Goal: Task Accomplishment & Management: Complete application form

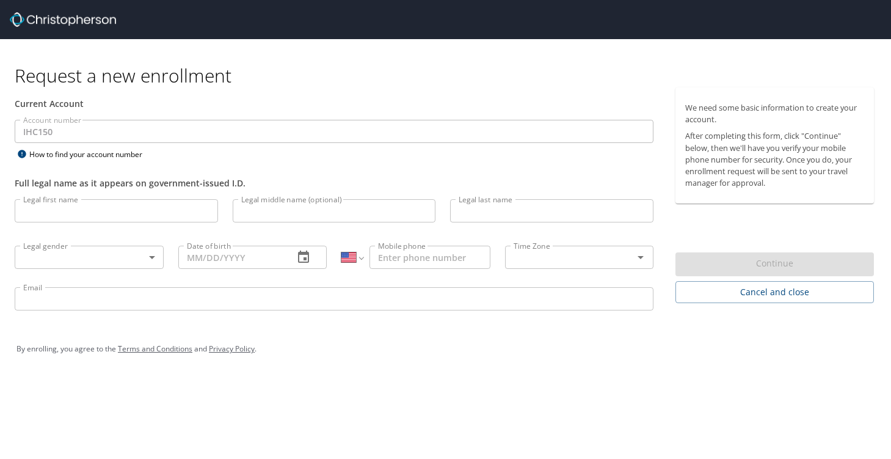
select select "US"
click at [57, 216] on input "Legal first name" at bounding box center [116, 210] width 203 height 23
type input "Surabhi"
type input "Palkimas"
type input "09/21/1979"
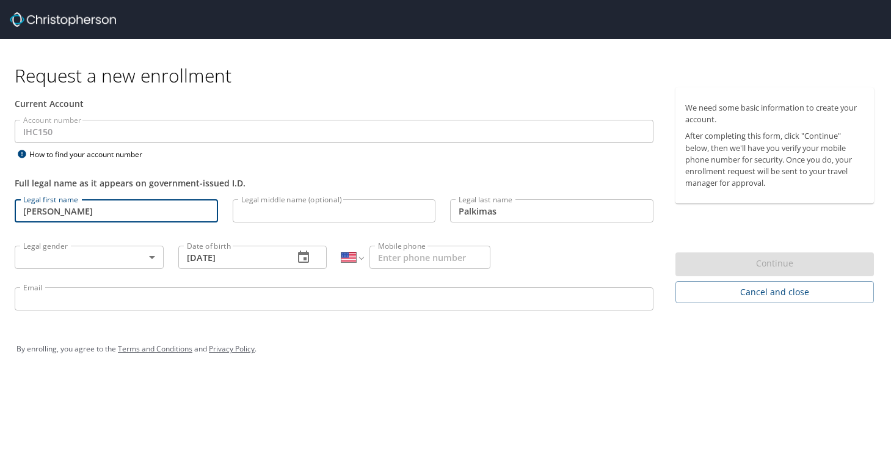
type input "1 (508) 341-9811"
type input "surabhi.palkimas@imail.org"
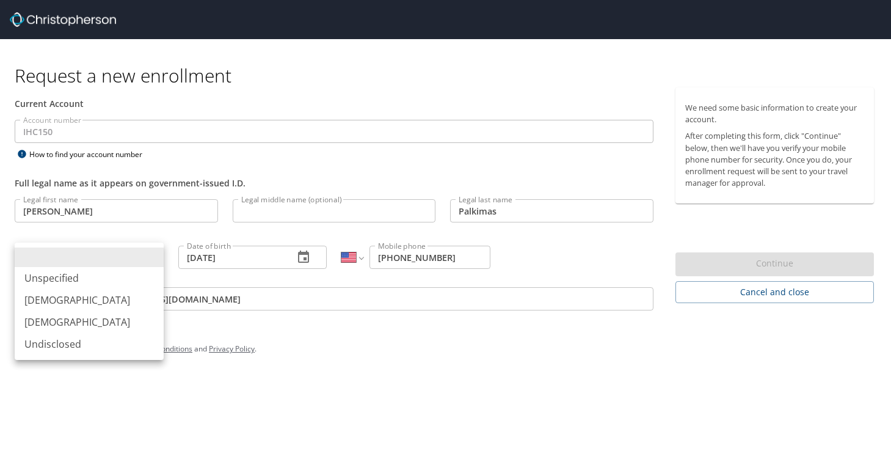
click at [149, 259] on body "Request a new enrollment Current Account Account number IHC150 Account number H…" at bounding box center [445, 229] width 891 height 459
click at [77, 318] on li "Female" at bounding box center [89, 322] width 149 height 22
type input "Female"
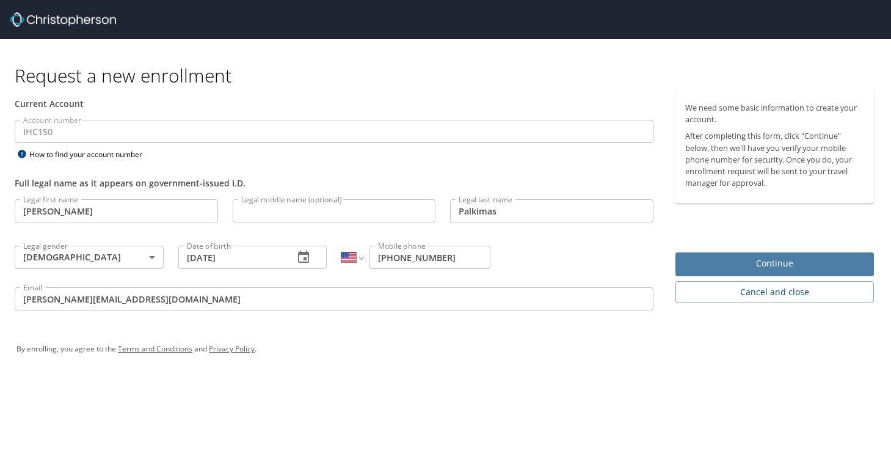
click at [705, 258] on span "Continue" at bounding box center [774, 263] width 179 height 15
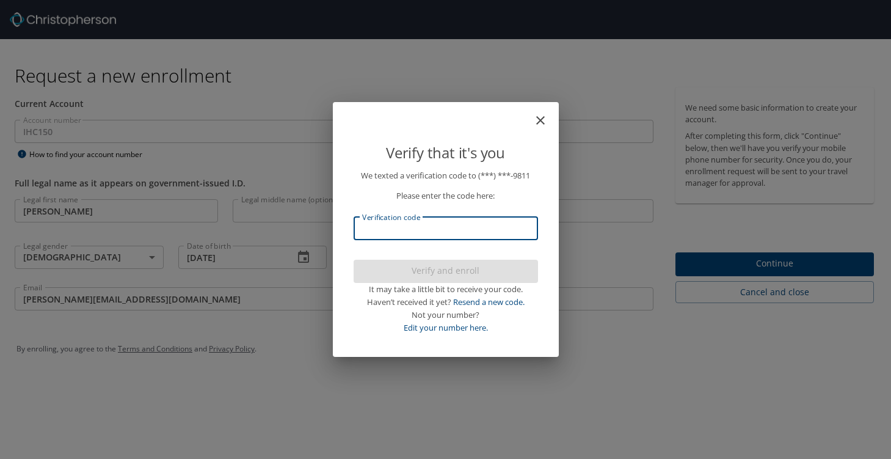
click at [433, 229] on input "Verification code" at bounding box center [446, 228] width 184 height 23
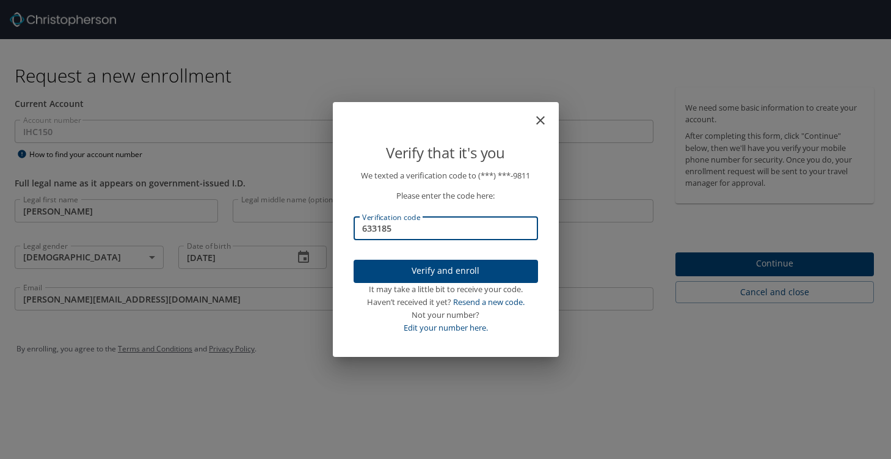
type input "633185"
click at [443, 274] on span "Verify and enroll" at bounding box center [445, 270] width 165 height 15
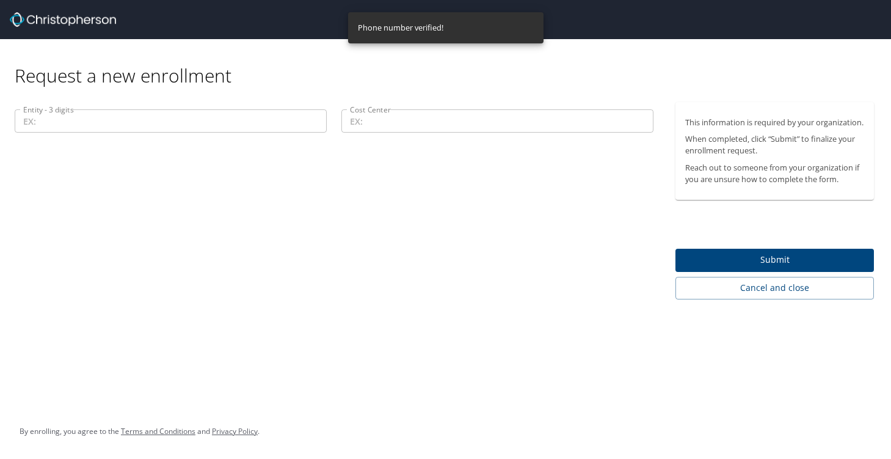
click at [198, 119] on input "Entity - 3 digits" at bounding box center [171, 120] width 312 height 23
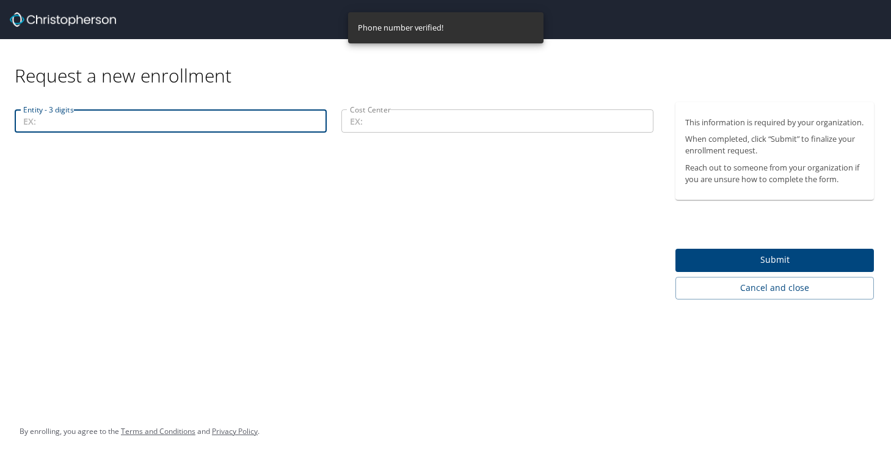
paste input "00101"
type input "00101"
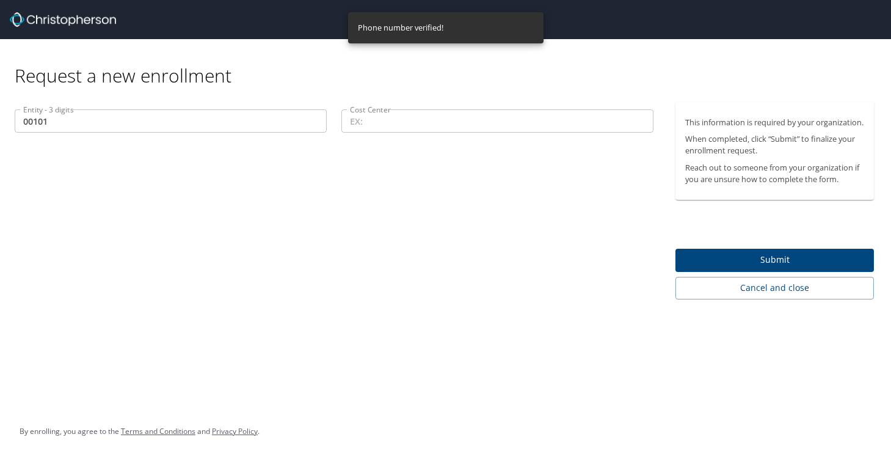
click at [353, 126] on input "Cost Center" at bounding box center [497, 120] width 312 height 23
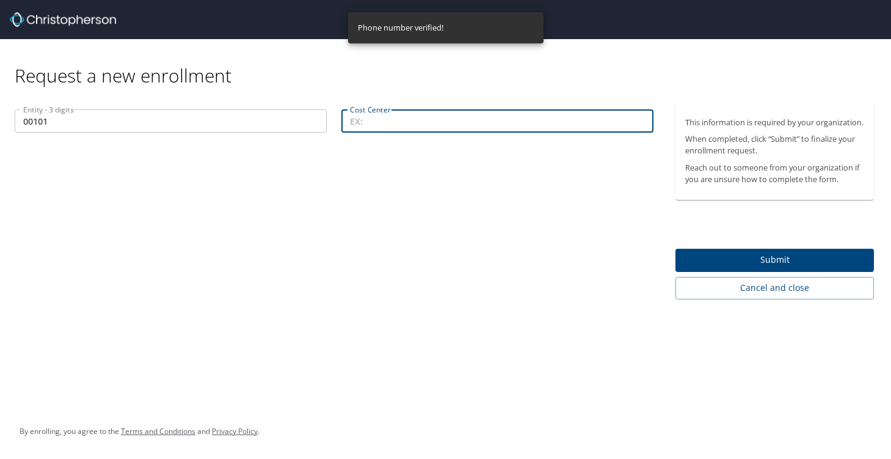
paste input "00101"
type input "00101"
click at [792, 268] on span "Submit" at bounding box center [774, 259] width 179 height 15
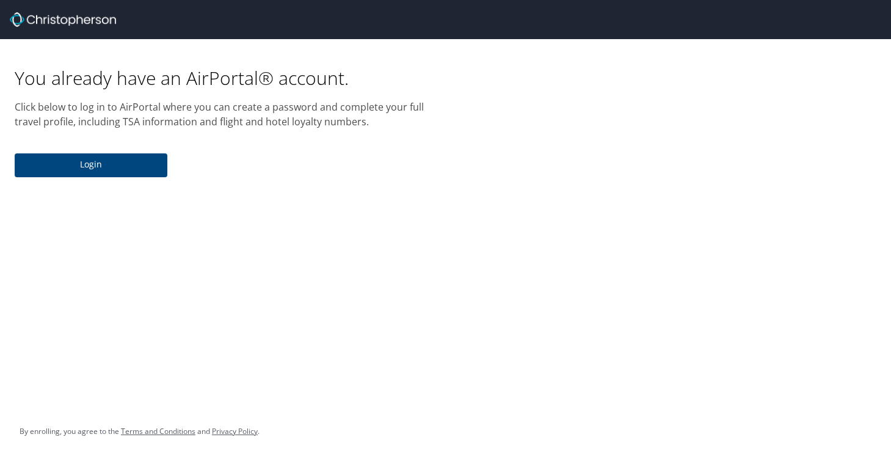
click at [108, 166] on span "Login" at bounding box center [90, 164] width 133 height 15
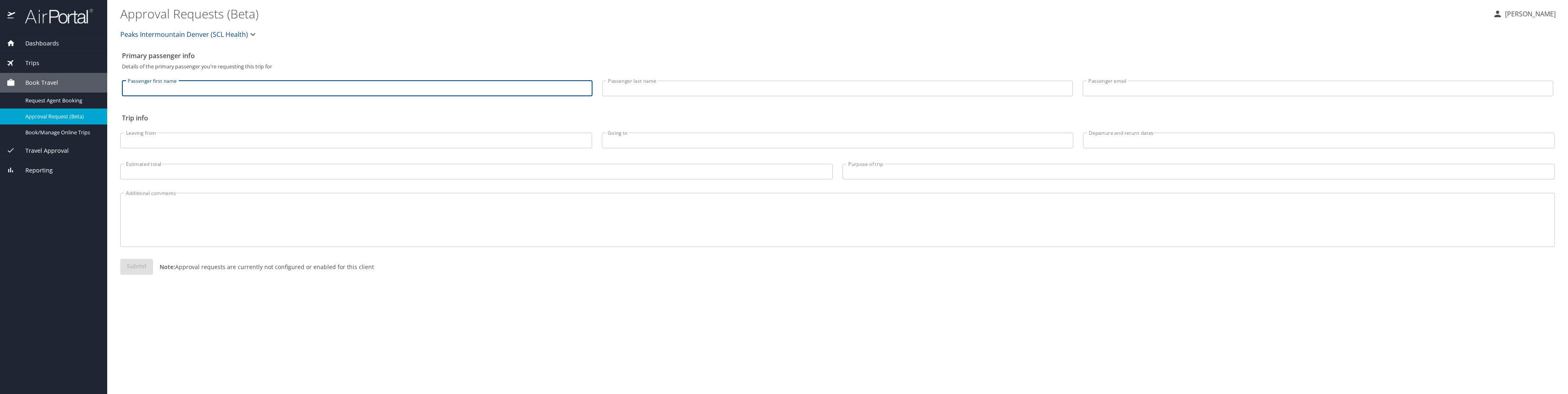
click at [139, 92] on input "Passenger first name" at bounding box center [357, 88] width 470 height 15
type input "surabhi"
type input "palkimas"
type input "surabhi.palkimas@imail.org"
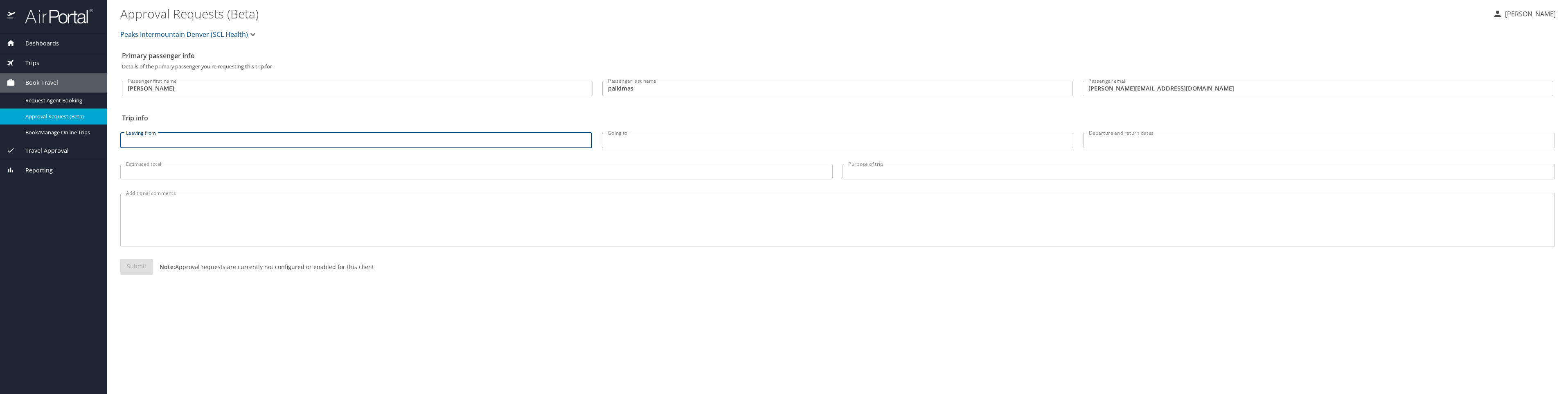
click at [149, 138] on input "Leaving from" at bounding box center [356, 140] width 472 height 15
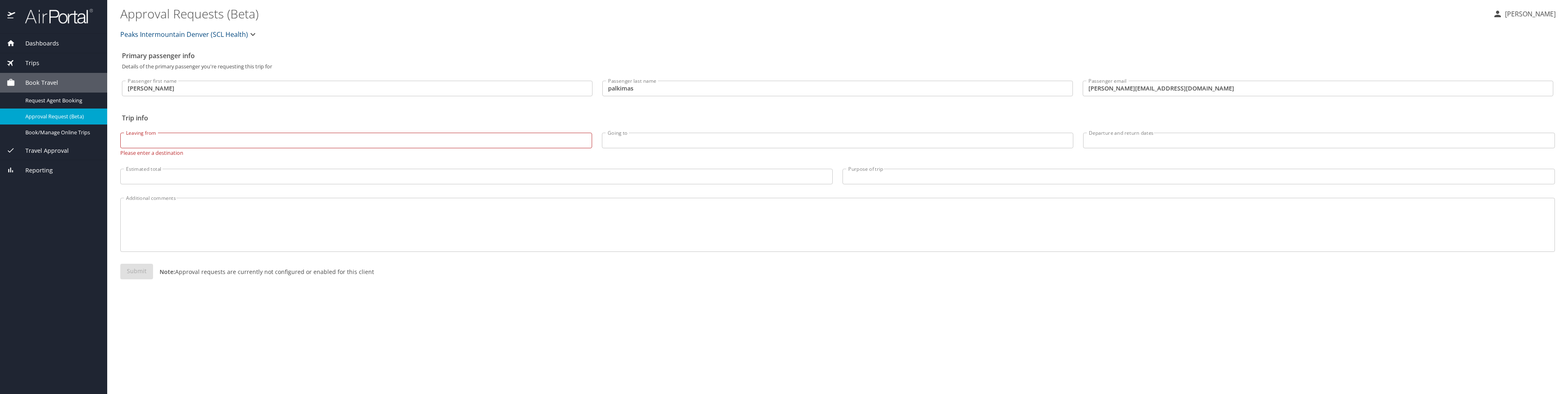
click at [40, 43] on span "Dashboards" at bounding box center [37, 43] width 44 height 9
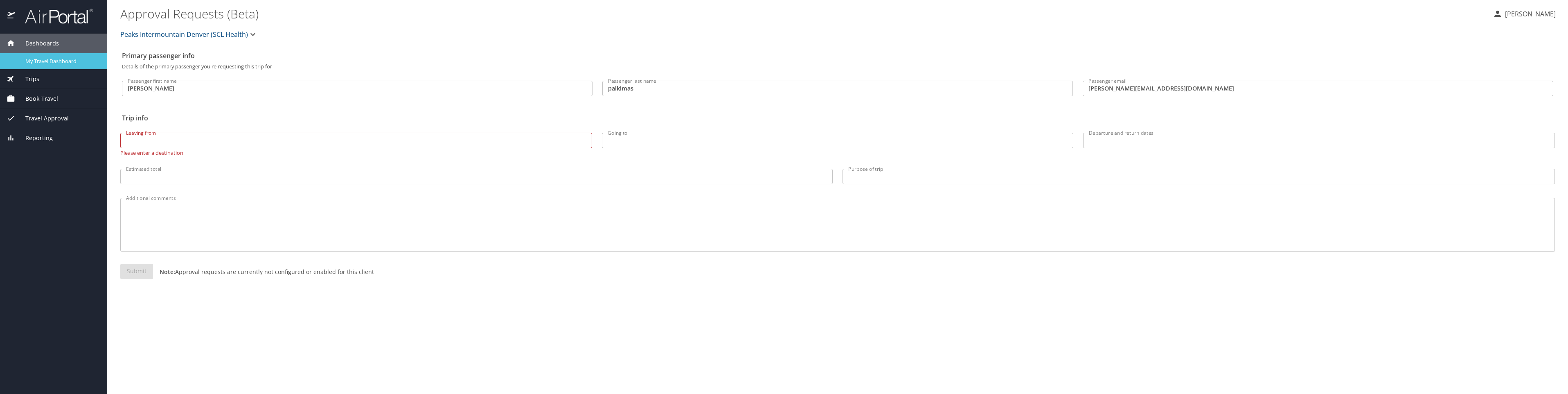
click at [43, 59] on span "My Travel Dashboard" at bounding box center [61, 62] width 72 height 8
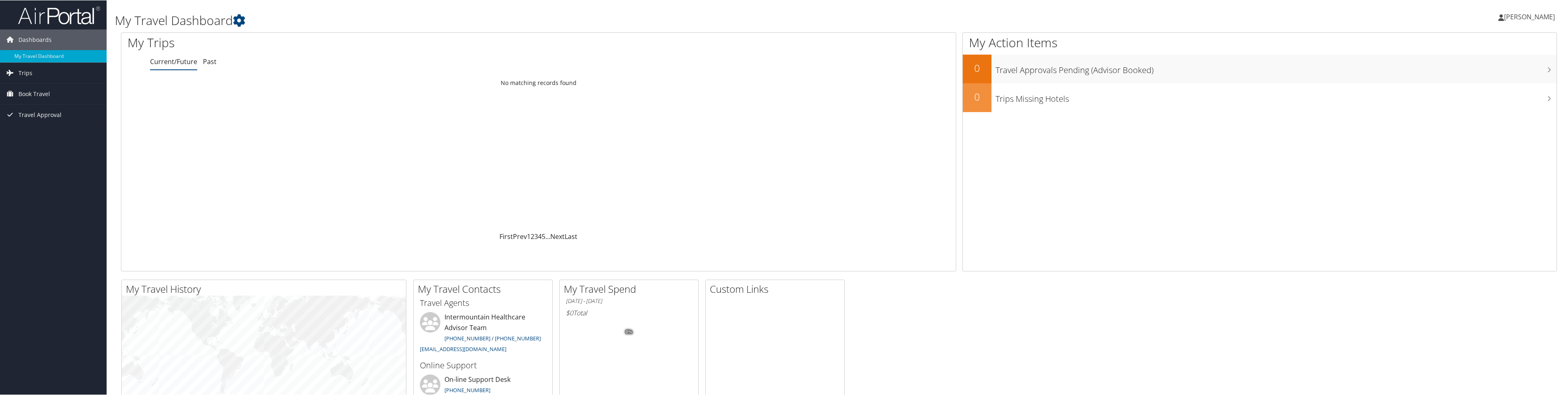
click at [1532, 18] on span "[PERSON_NAME]" at bounding box center [1530, 16] width 51 height 9
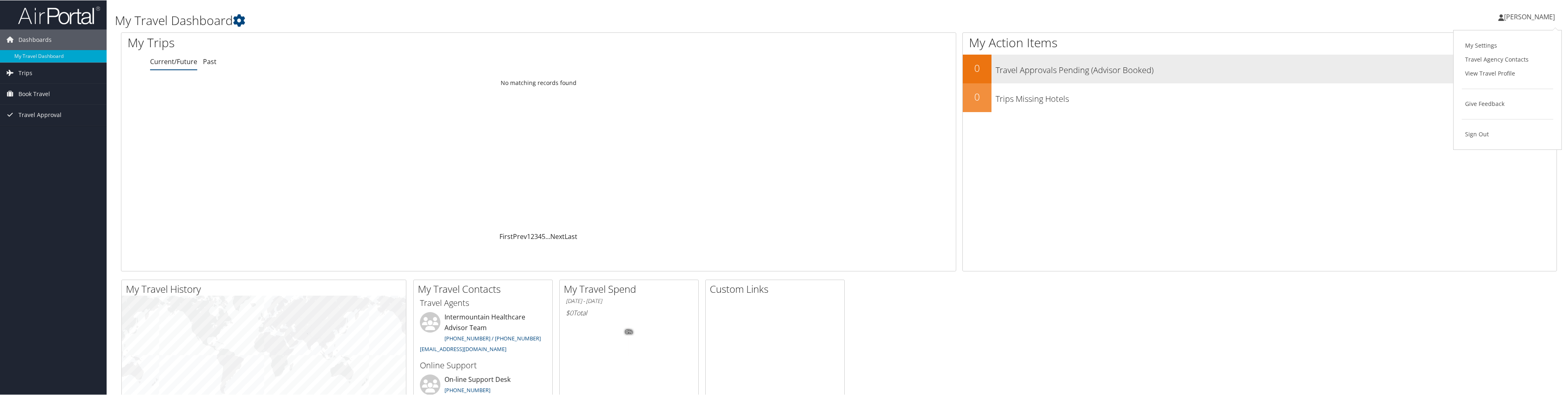
click at [1499, 70] on link "View Travel Profile" at bounding box center [1508, 73] width 91 height 14
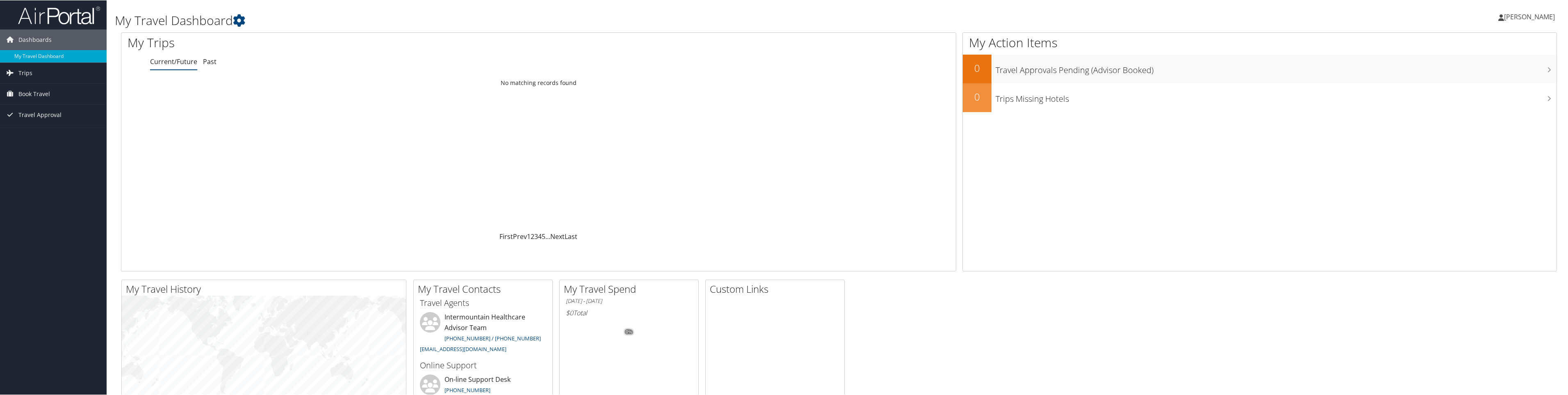
click at [1499, 18] on icon at bounding box center [1502, 17] width 6 height 7
click at [1483, 46] on link "My Settings" at bounding box center [1508, 45] width 91 height 14
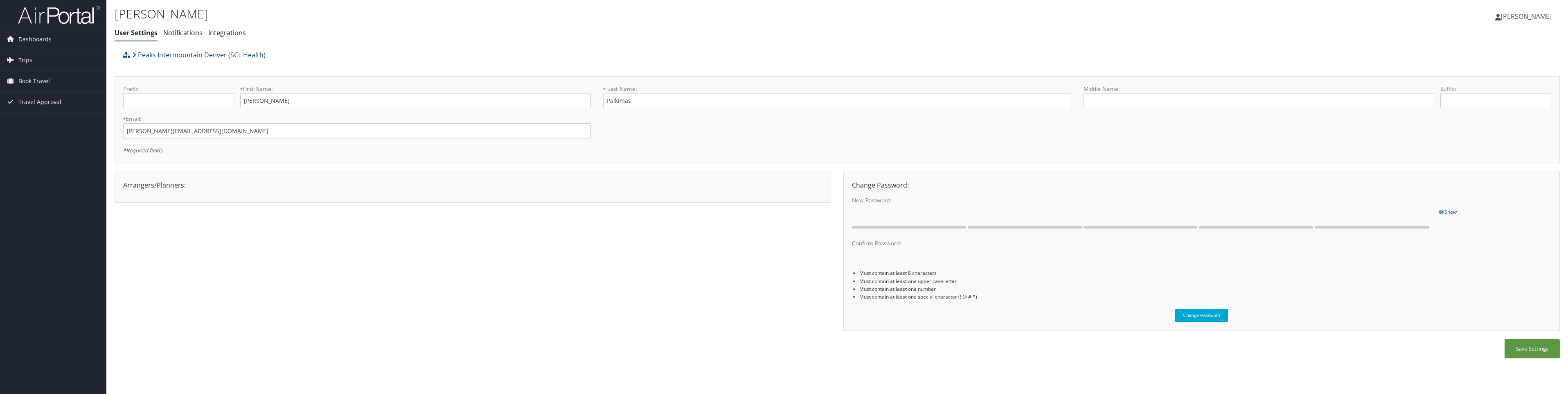
click at [1514, 21] on link "[PERSON_NAME]" at bounding box center [1528, 16] width 64 height 25
click at [1472, 69] on link "View Travel Profile" at bounding box center [1506, 72] width 91 height 14
